Goal: Task Accomplishment & Management: Manage account settings

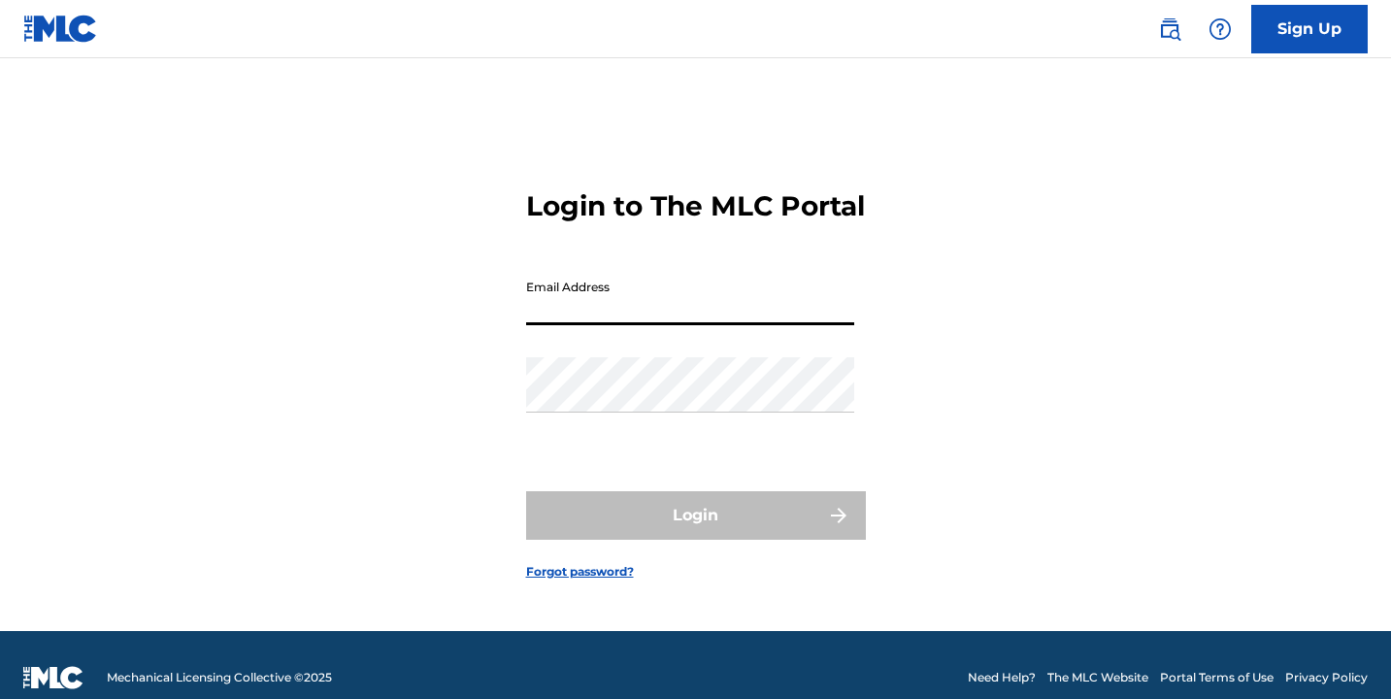
click at [637, 310] on input "Email Address" at bounding box center [690, 297] width 328 height 55
type input "[EMAIL_ADDRESS][DOMAIN_NAME]"
click at [695, 532] on button "Login" at bounding box center [696, 515] width 340 height 49
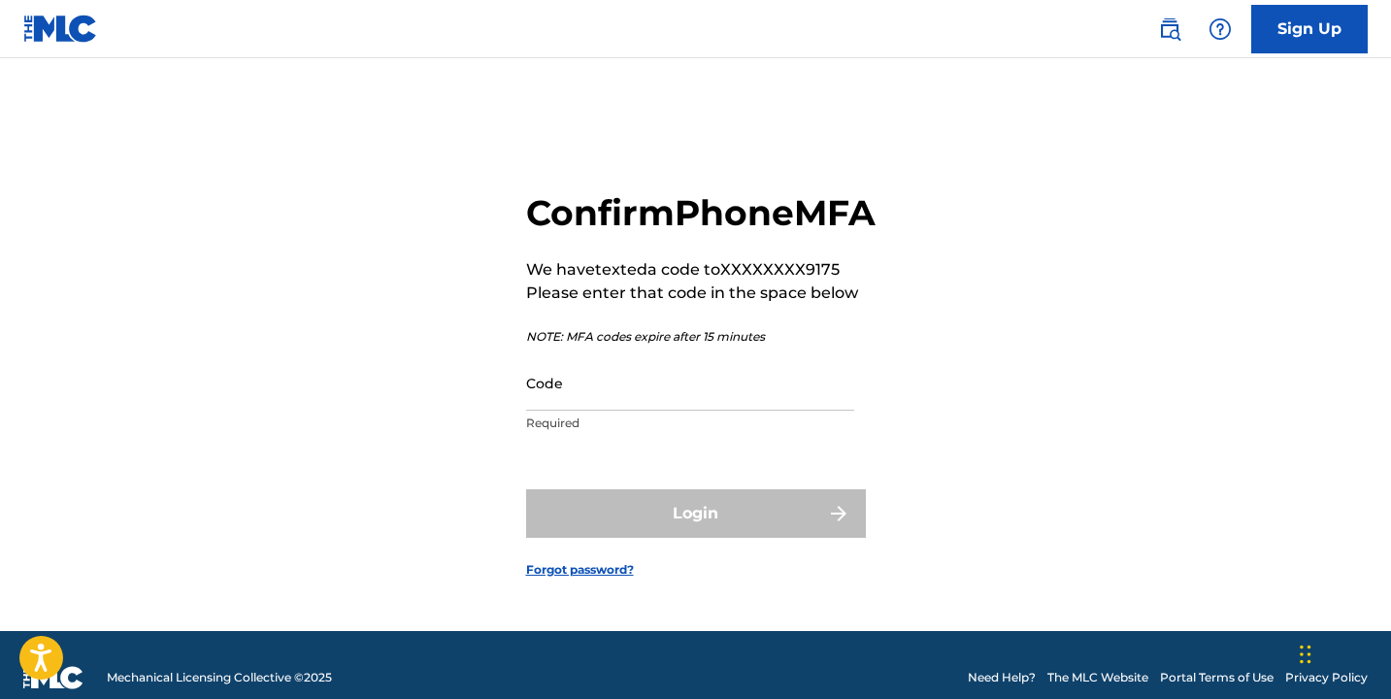
click at [600, 405] on input "Code" at bounding box center [690, 382] width 328 height 55
paste input "514744"
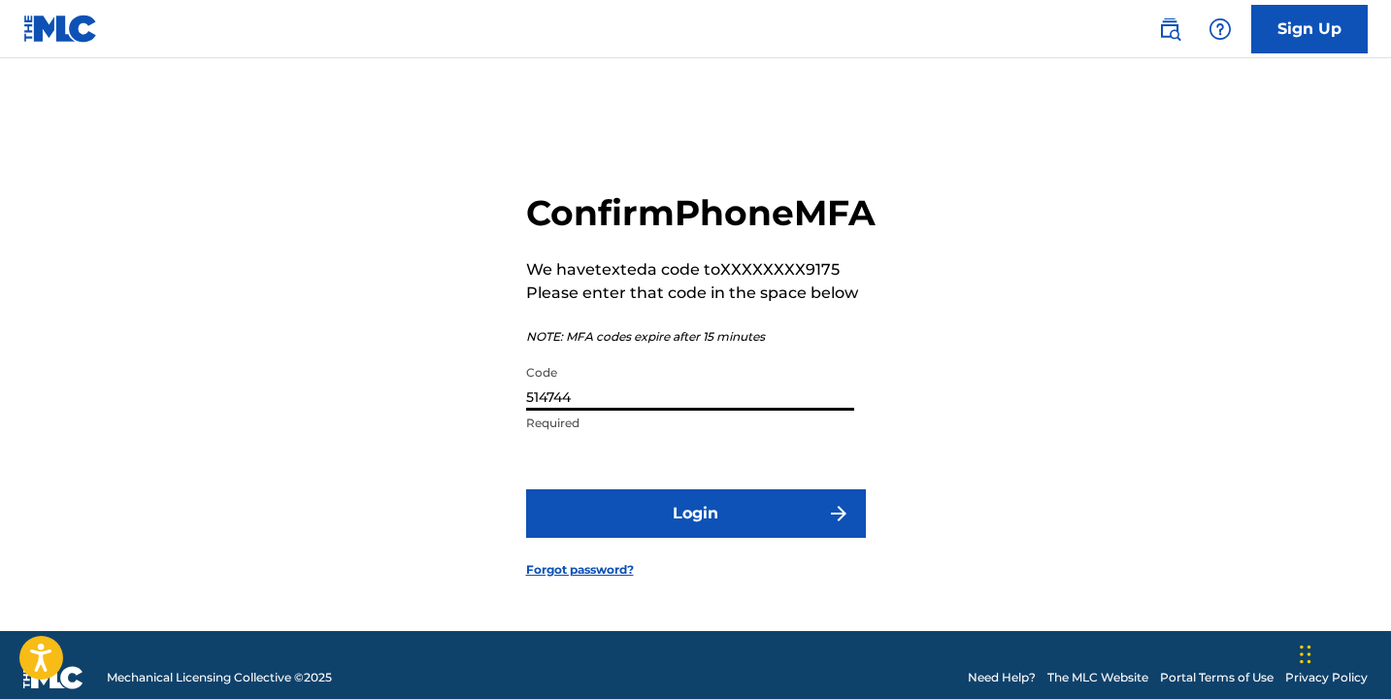
type input "514744"
click at [695, 535] on button "Login" at bounding box center [696, 513] width 340 height 49
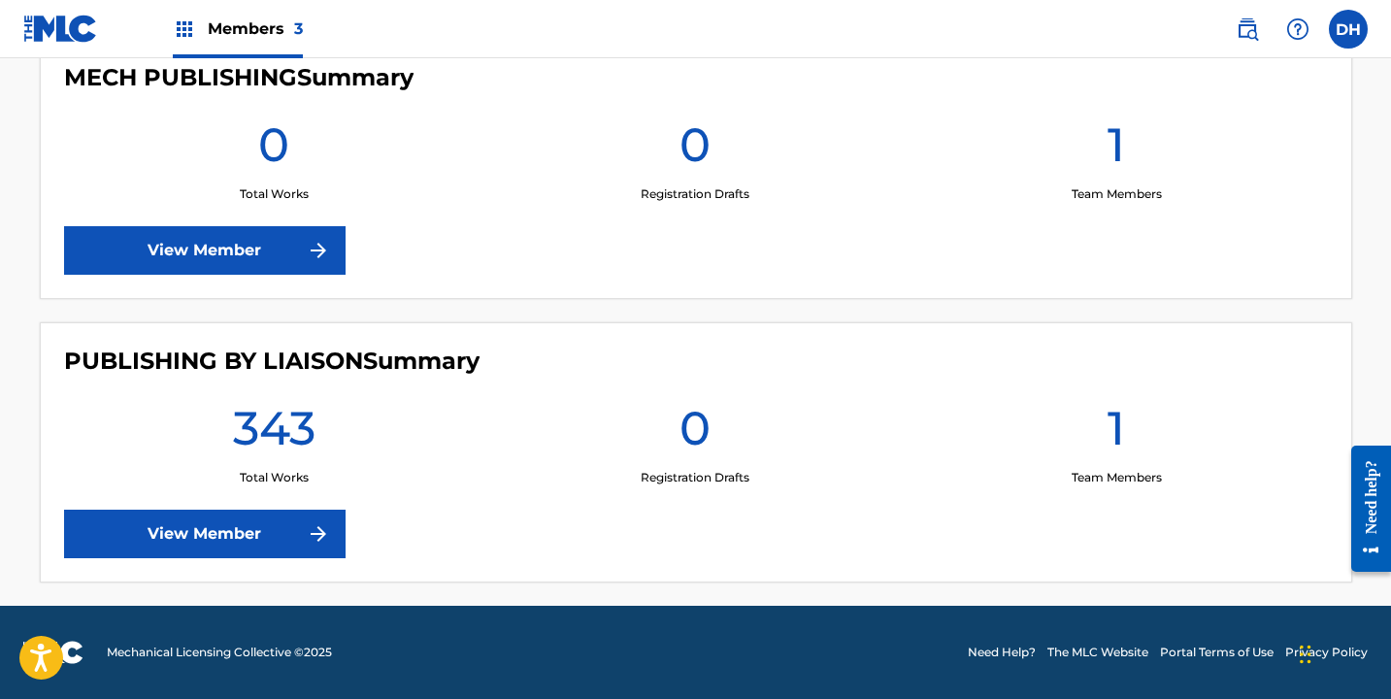
scroll to position [862, 0]
click at [258, 510] on link "View Member" at bounding box center [205, 534] width 282 height 49
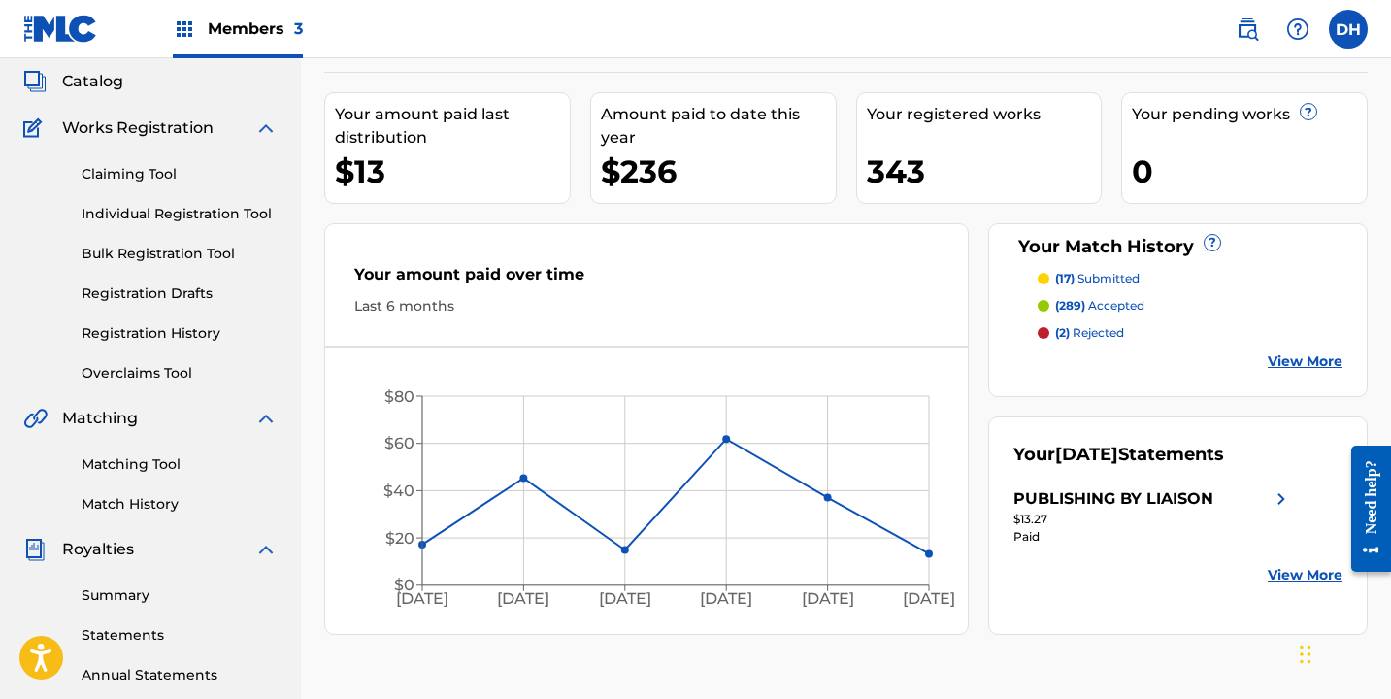
scroll to position [114, 0]
